Goal: Navigation & Orientation: Find specific page/section

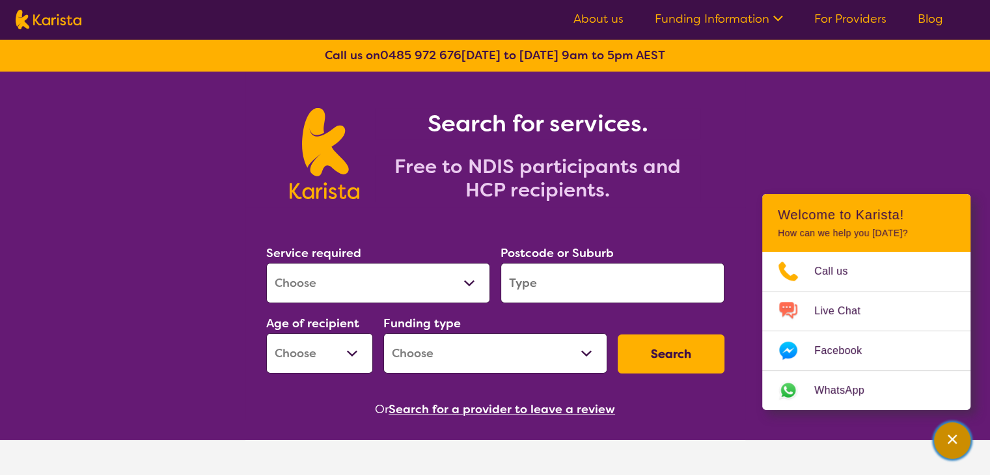
click at [958, 447] on div "Channel Menu" at bounding box center [952, 440] width 26 height 29
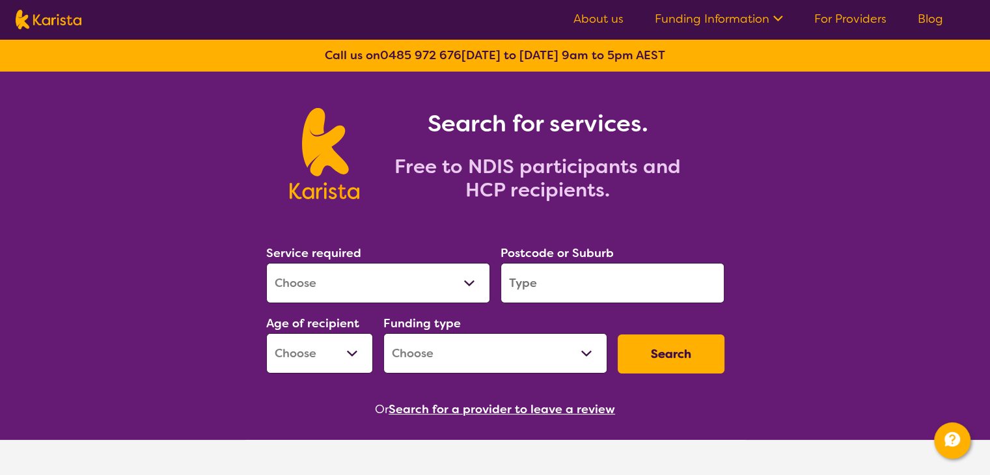
click at [599, 22] on link "About us" at bounding box center [599, 19] width 50 height 16
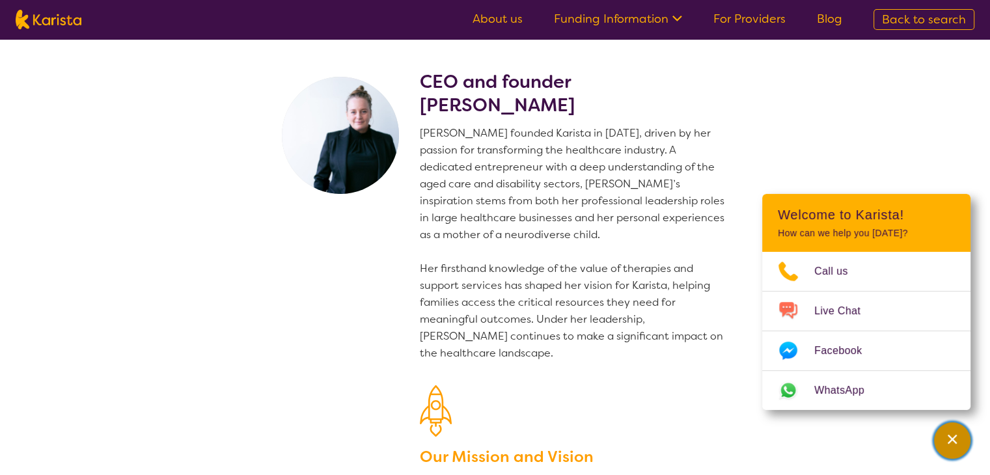
click at [952, 438] on icon "Channel Menu" at bounding box center [952, 439] width 9 height 9
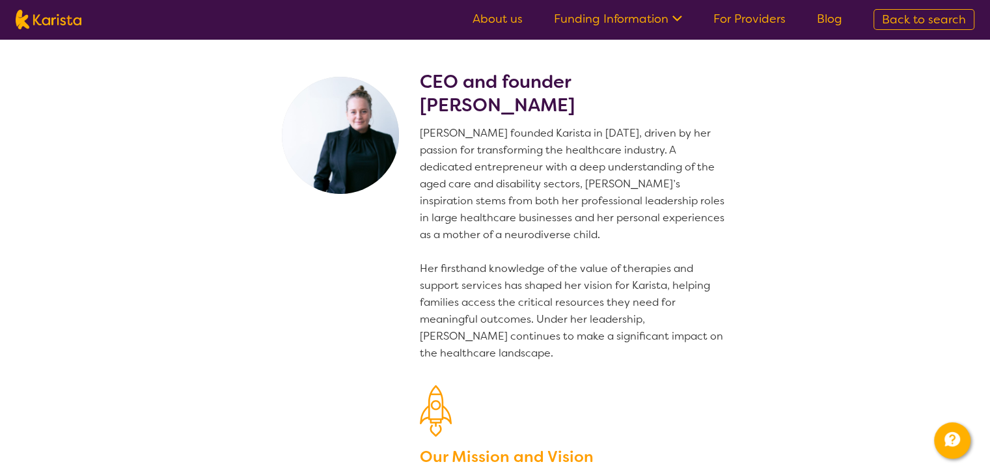
click at [760, 18] on link "For Providers" at bounding box center [750, 19] width 72 height 16
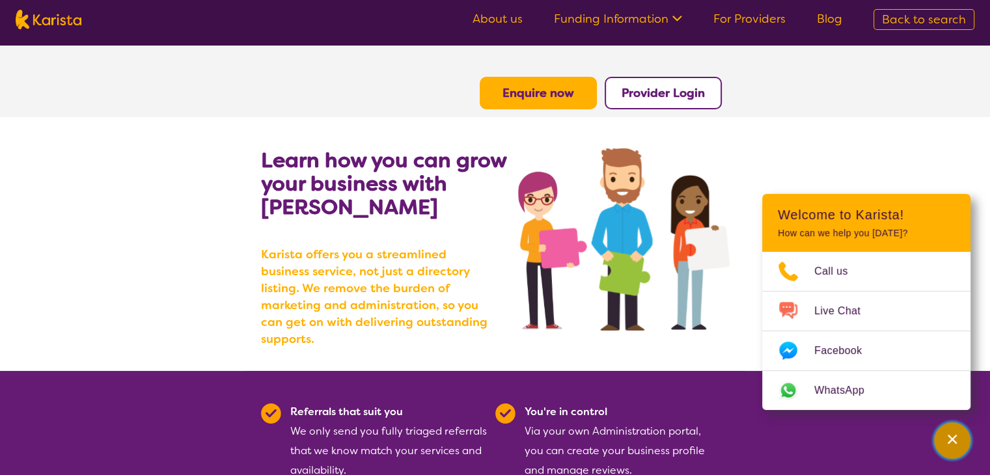
click at [959, 438] on div "Channel Menu" at bounding box center [952, 440] width 26 height 29
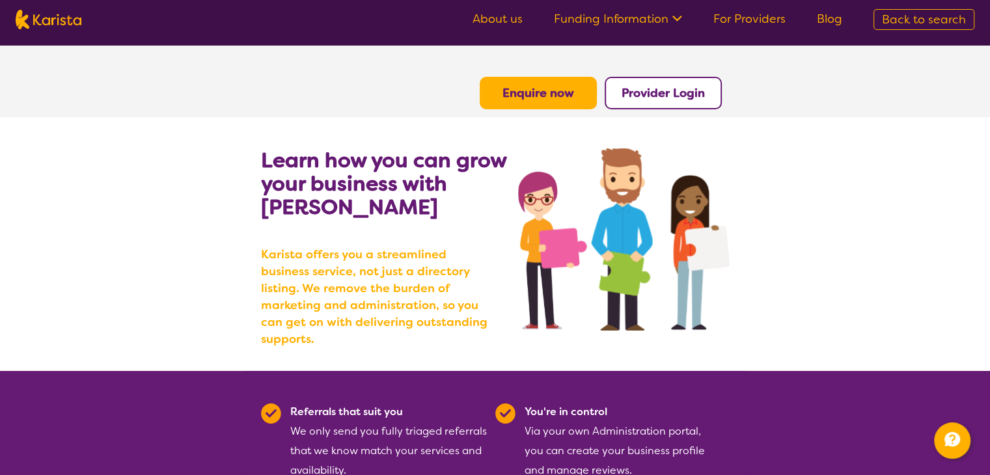
click at [508, 19] on link "About us" at bounding box center [498, 19] width 50 height 16
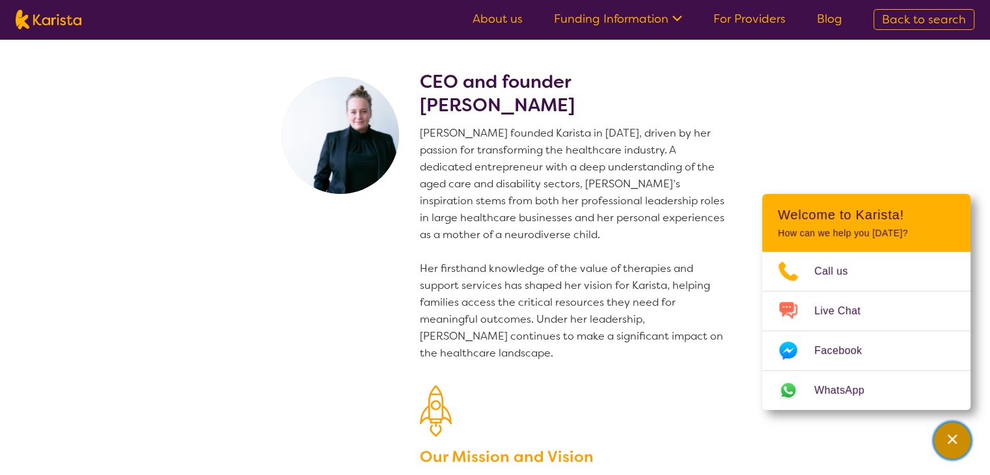
click at [935, 439] on button "Channel Menu" at bounding box center [952, 441] width 36 height 36
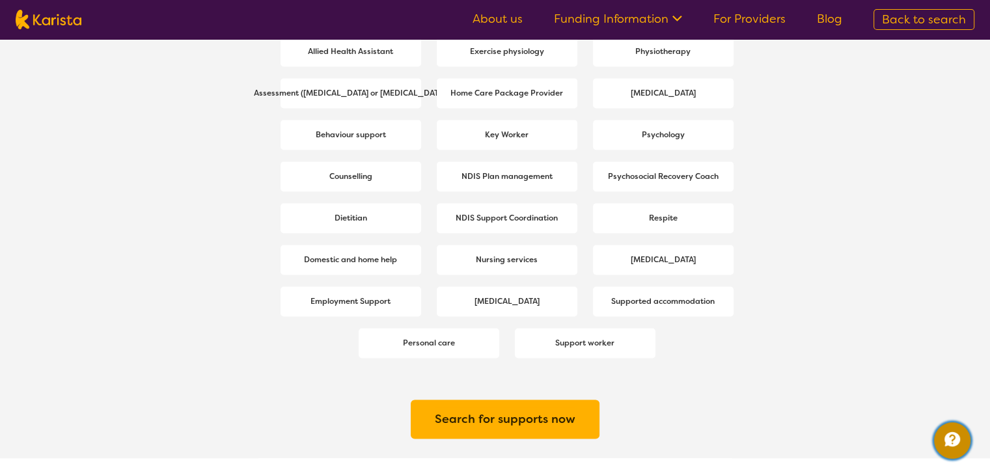
scroll to position [1843, 0]
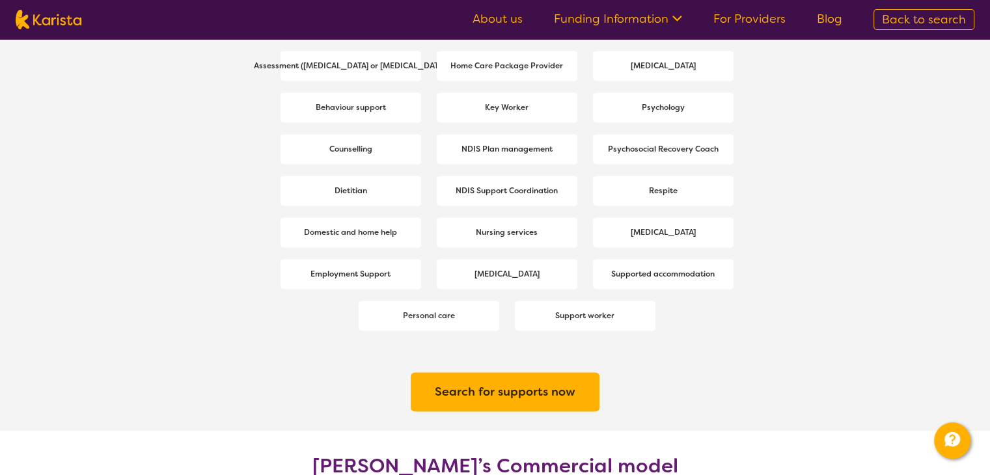
click at [655, 32] on nav "About us Funding Information NDIS - National Disability Insurance Scheme HCP - …" at bounding box center [495, 19] width 990 height 39
click at [672, 14] on icon at bounding box center [676, 17] width 14 height 14
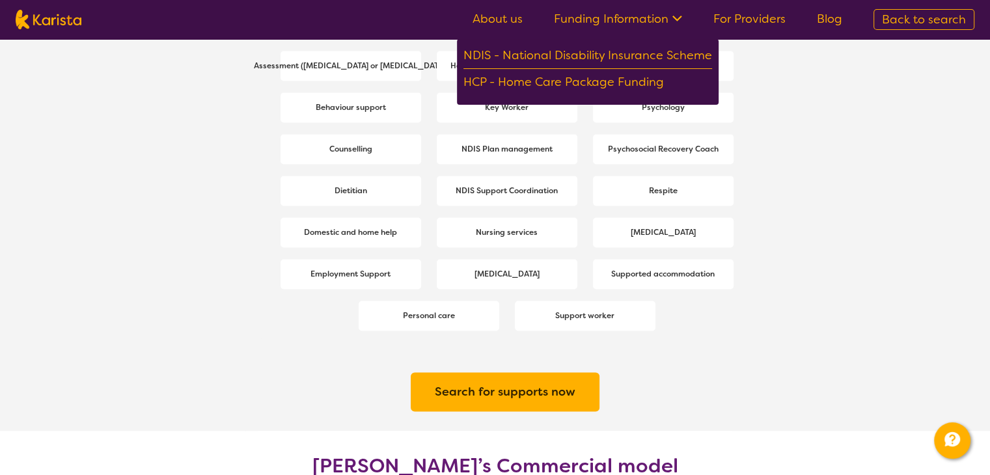
click at [672, 14] on icon at bounding box center [676, 17] width 14 height 14
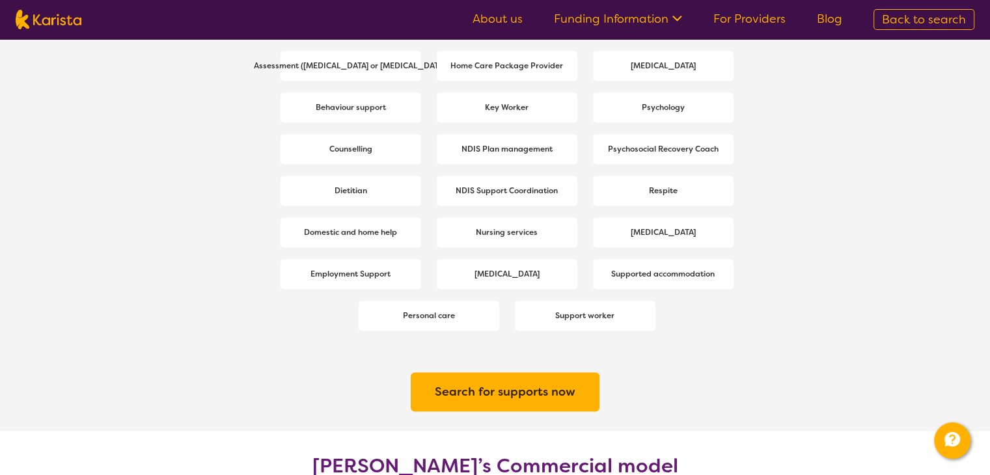
click at [737, 24] on link "For Providers" at bounding box center [750, 19] width 72 height 16
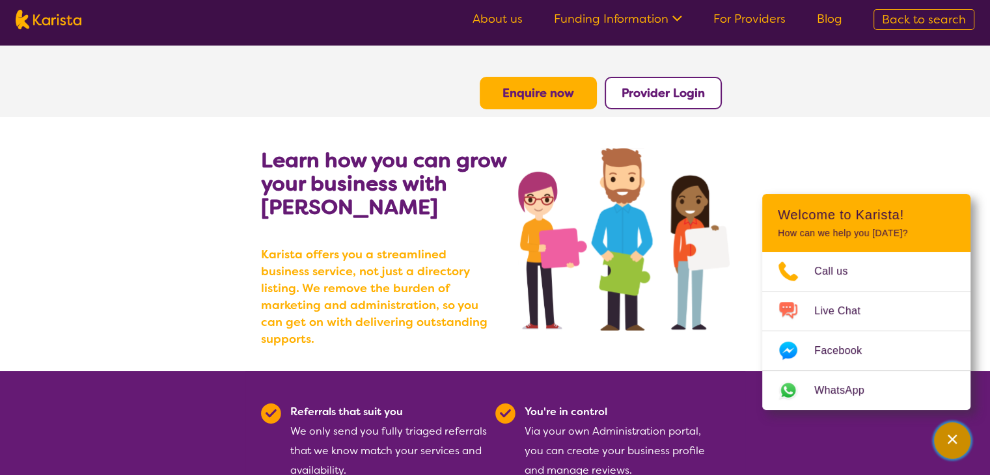
click at [951, 447] on div "Channel Menu" at bounding box center [952, 440] width 26 height 29
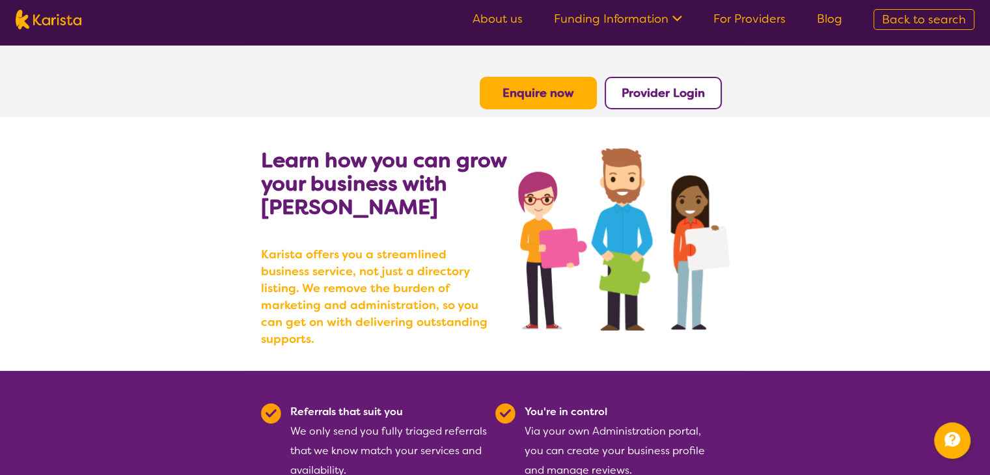
click at [70, 21] on img at bounding box center [49, 20] width 66 height 20
